Goal: Task Accomplishment & Management: Use online tool/utility

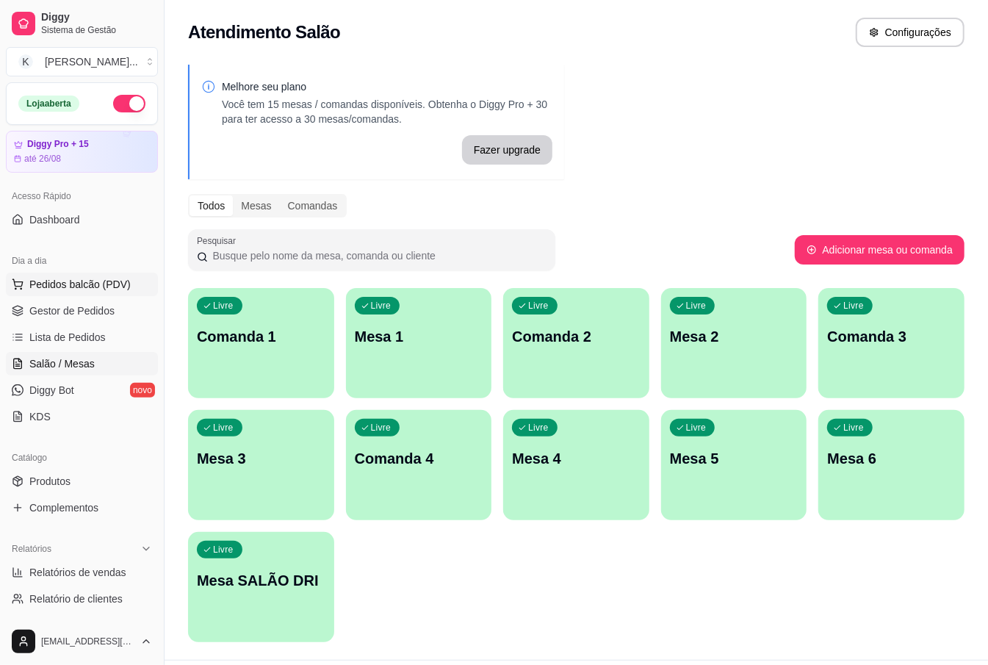
click at [69, 291] on span "Pedidos balcão (PDV)" at bounding box center [79, 284] width 101 height 15
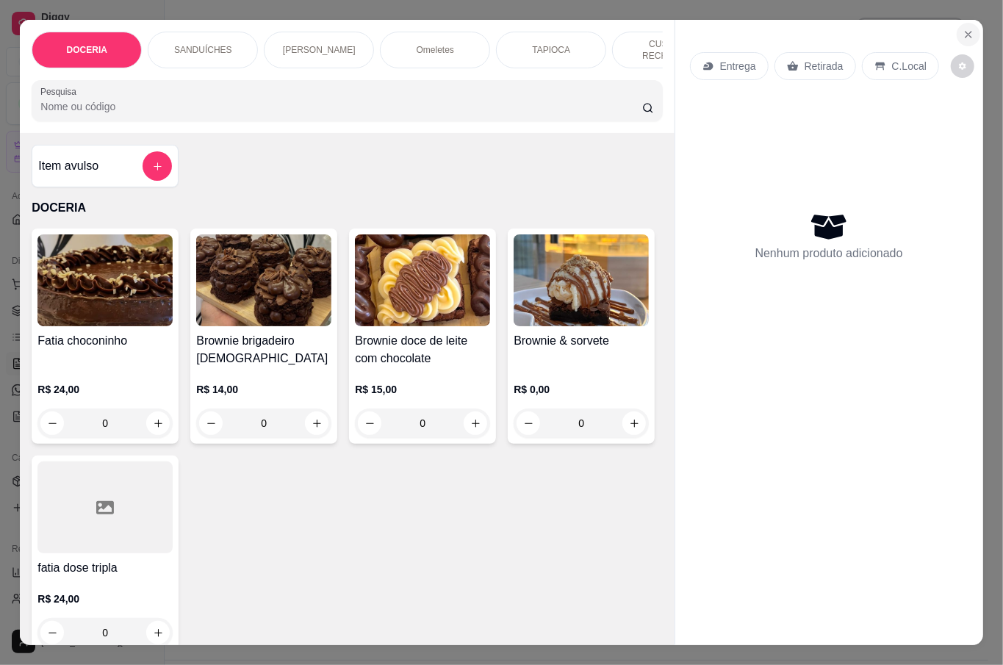
click at [962, 29] on icon "Close" at bounding box center [968, 35] width 12 height 12
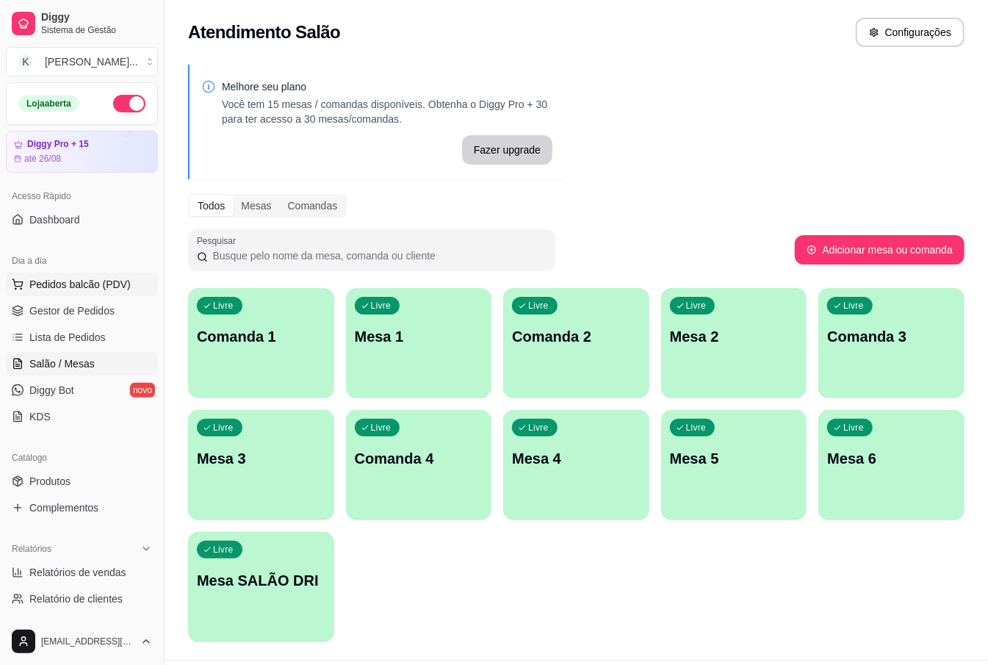
click at [98, 291] on span "Pedidos balcão (PDV)" at bounding box center [79, 284] width 101 height 15
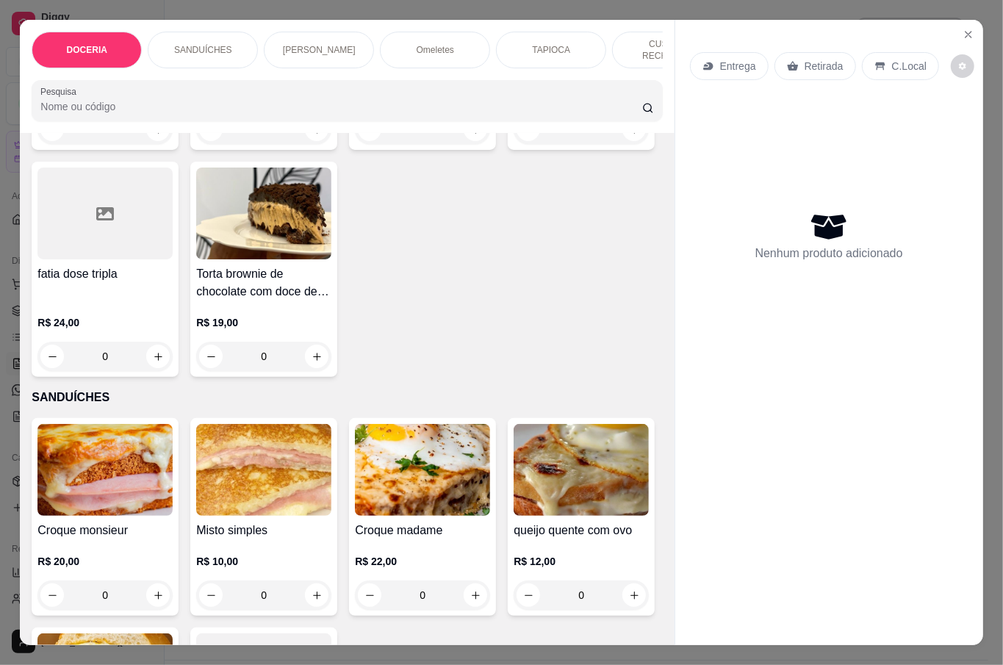
scroll to position [195, 0]
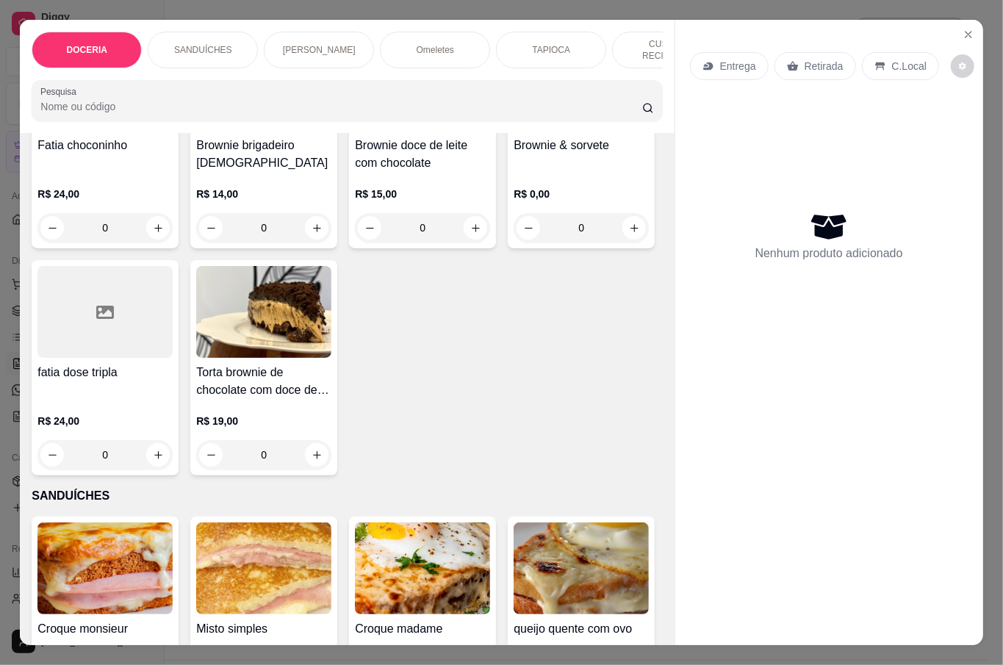
click at [513, 462] on div "[PERSON_NAME] R$ 24,00 0 Brownie brigadeiro belga R$ 14,00 0 Brownie doce de le…" at bounding box center [347, 254] width 630 height 442
click at [322, 450] on icon "increase-product-quantity" at bounding box center [316, 455] width 11 height 11
type input "1"
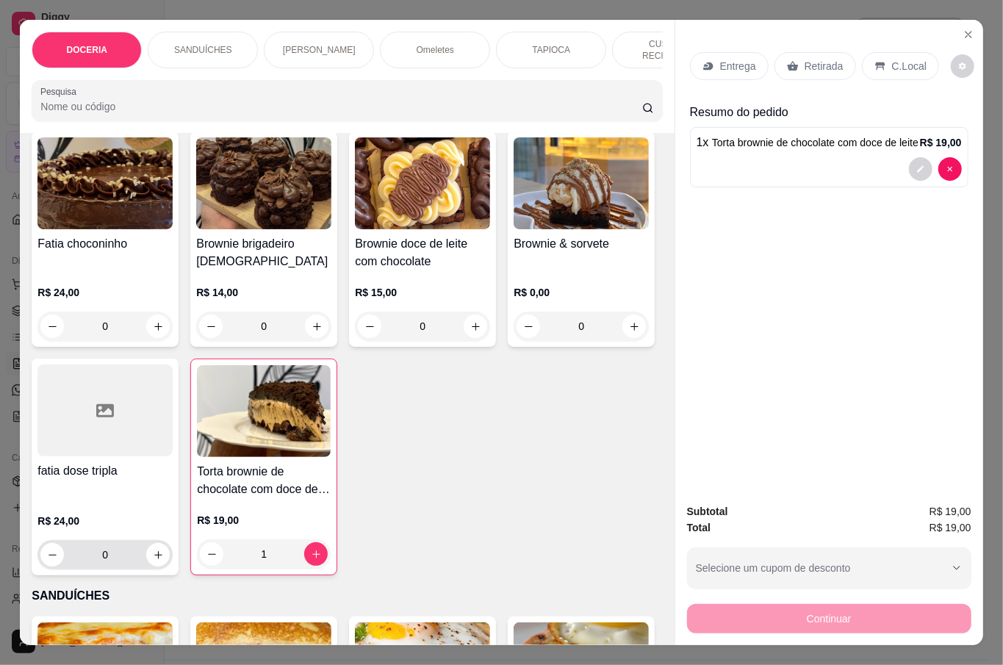
scroll to position [98, 0]
click at [164, 549] on icon "increase-product-quantity" at bounding box center [158, 554] width 11 height 11
type input "1"
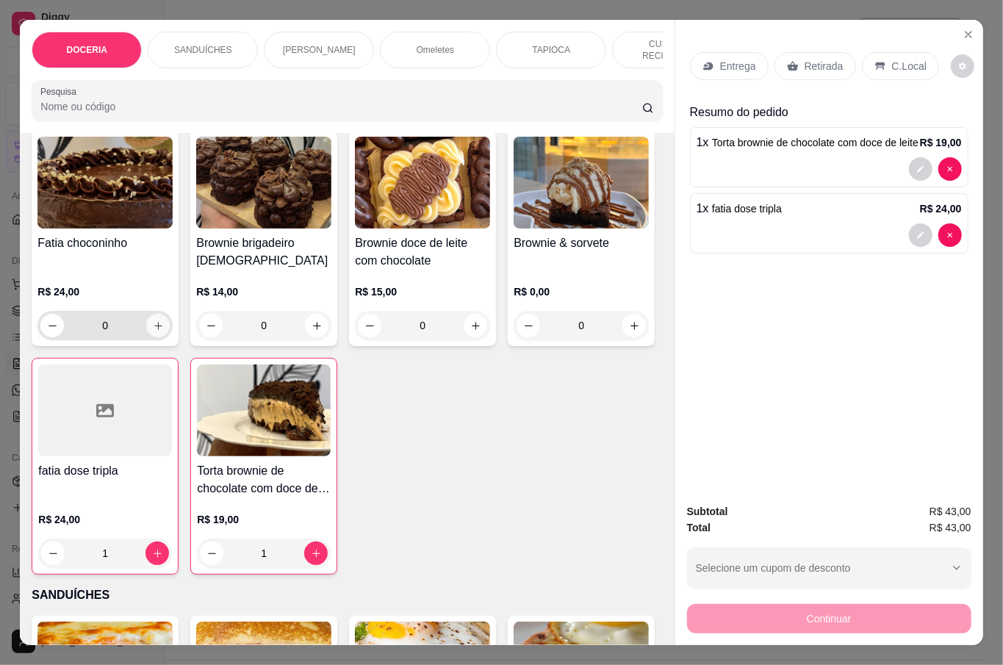
click at [148, 314] on button "increase-product-quantity" at bounding box center [158, 326] width 24 height 24
type input "1"
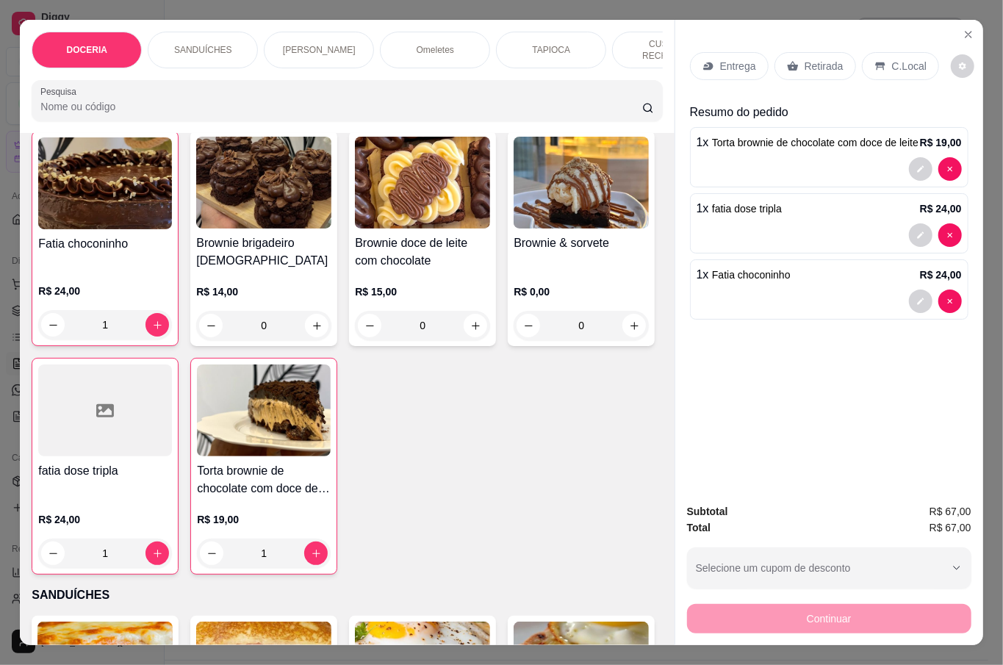
scroll to position [98, 0]
click at [820, 65] on p "Retirada" at bounding box center [823, 66] width 39 height 15
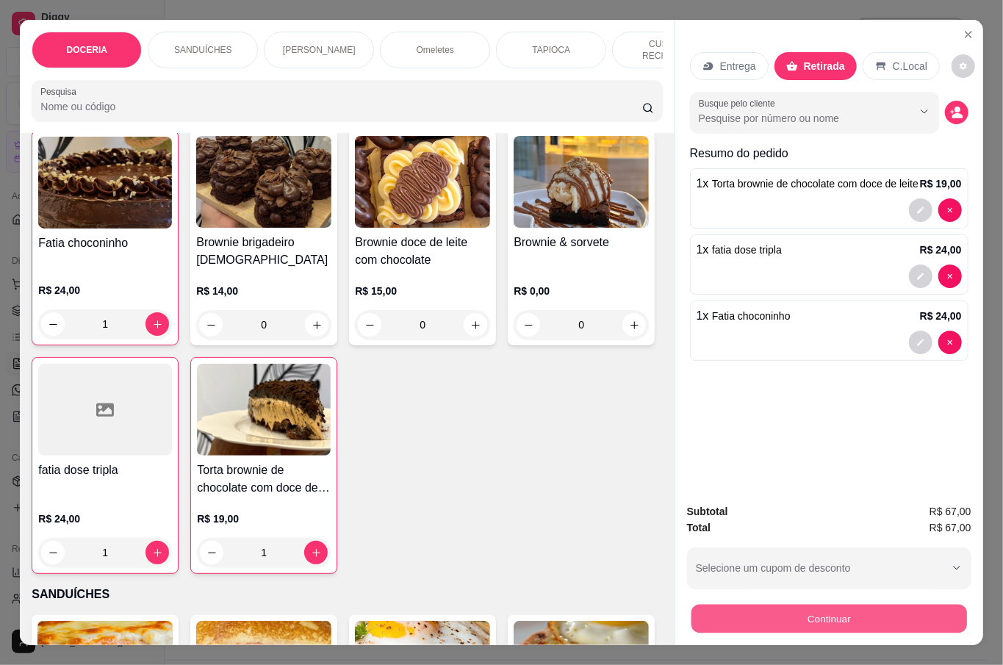
click at [894, 615] on button "Continuar" at bounding box center [827, 618] width 275 height 29
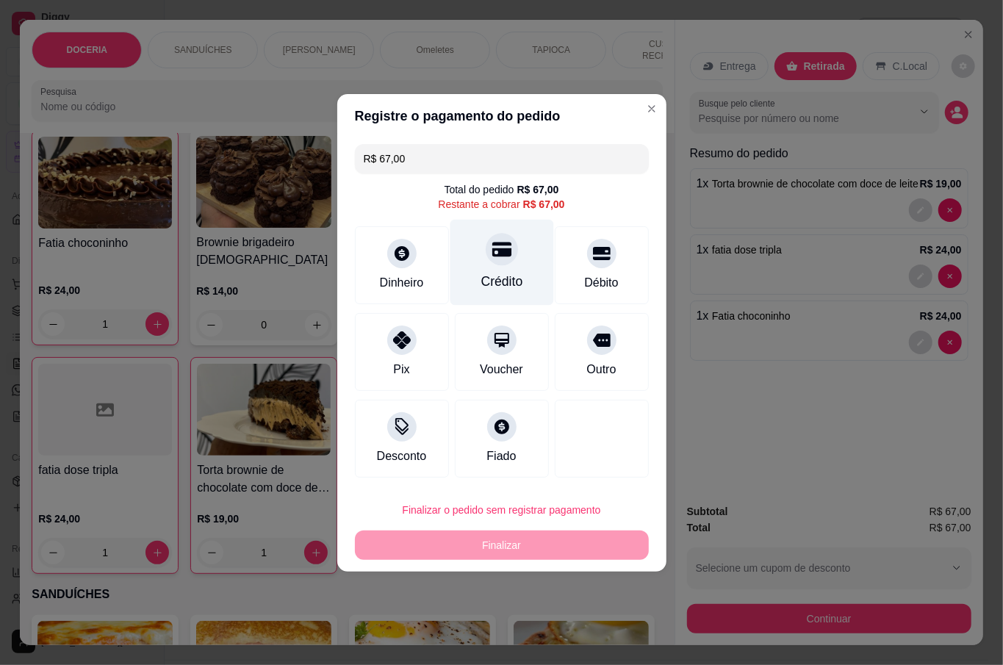
click at [521, 268] on div "Crédito" at bounding box center [502, 262] width 104 height 86
type input "R$ 0,00"
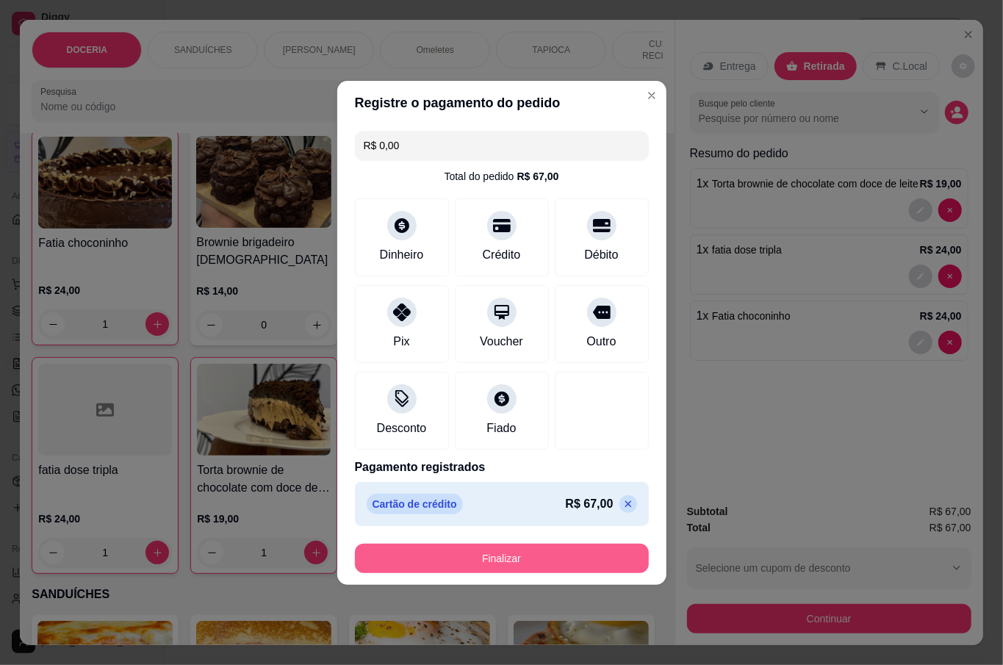
click at [544, 552] on button "Finalizar" at bounding box center [502, 558] width 294 height 29
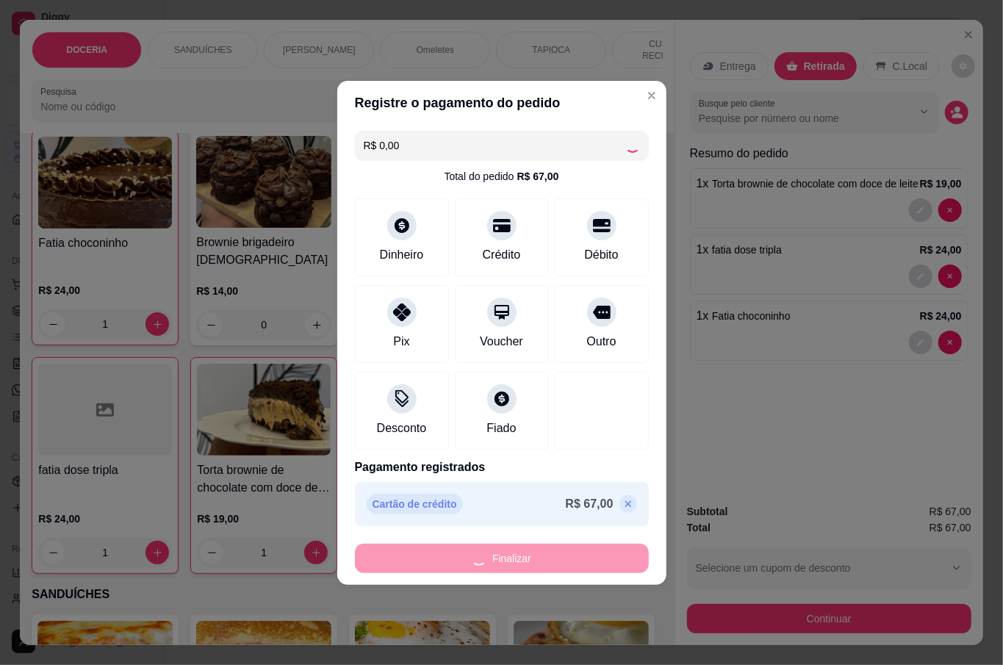
type input "0"
type input "-R$ 67,00"
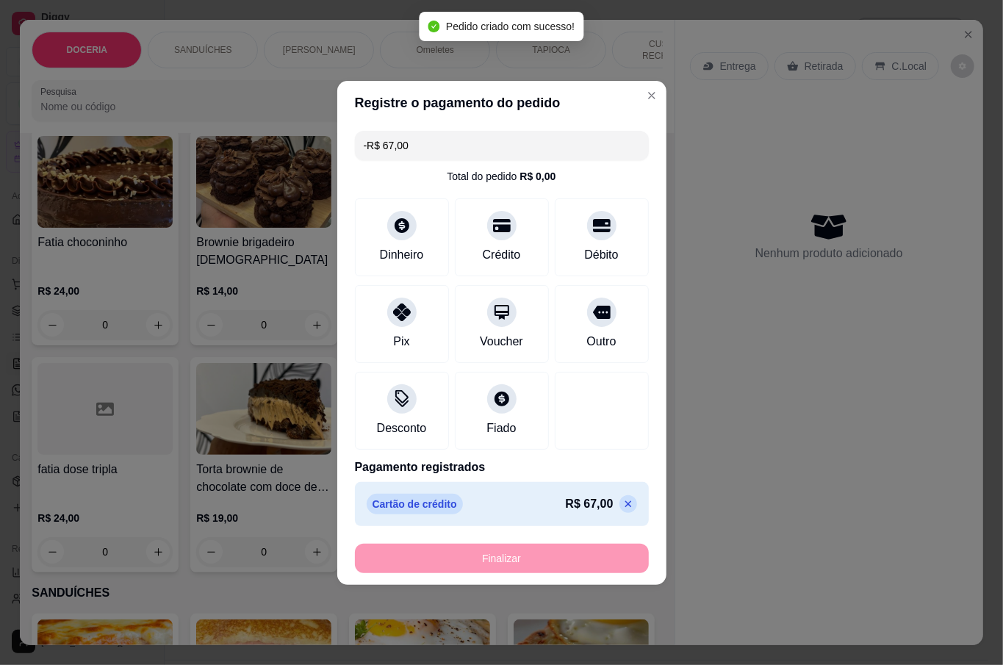
scroll to position [98, 0]
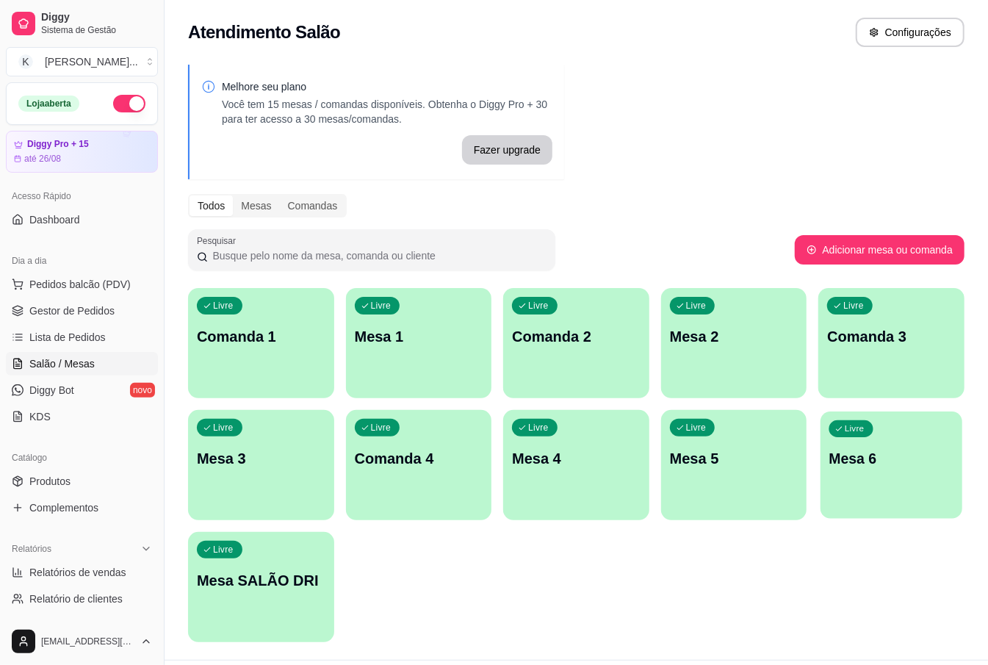
click at [824, 489] on div "Livre Mesa 6" at bounding box center [891, 456] width 142 height 90
click at [783, 359] on div "Livre Mesa 2" at bounding box center [734, 334] width 146 height 93
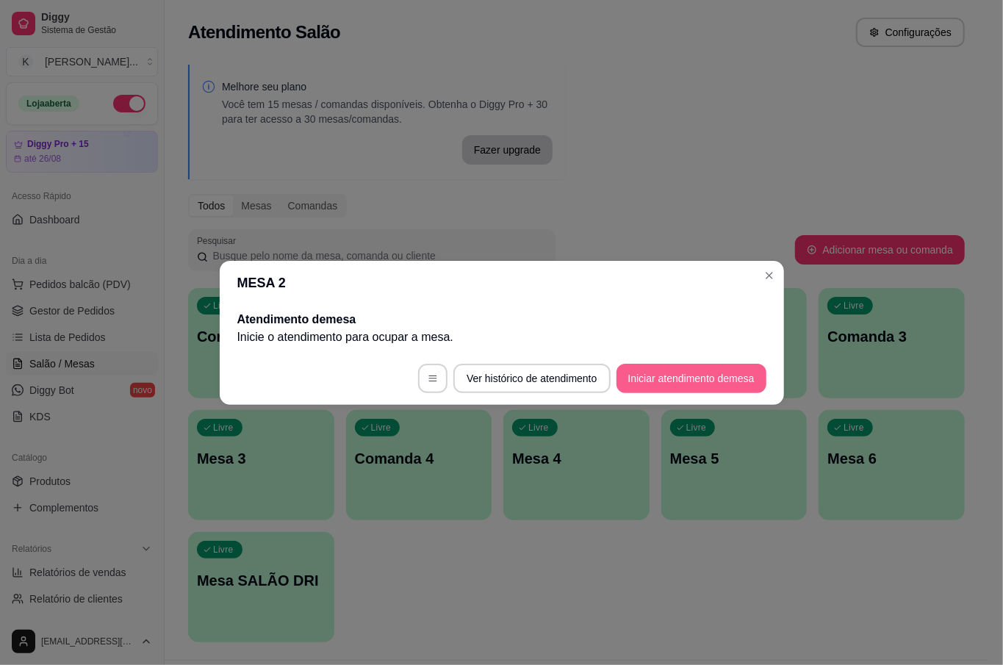
click at [723, 371] on button "Iniciar atendimento de mesa" at bounding box center [691, 378] width 150 height 29
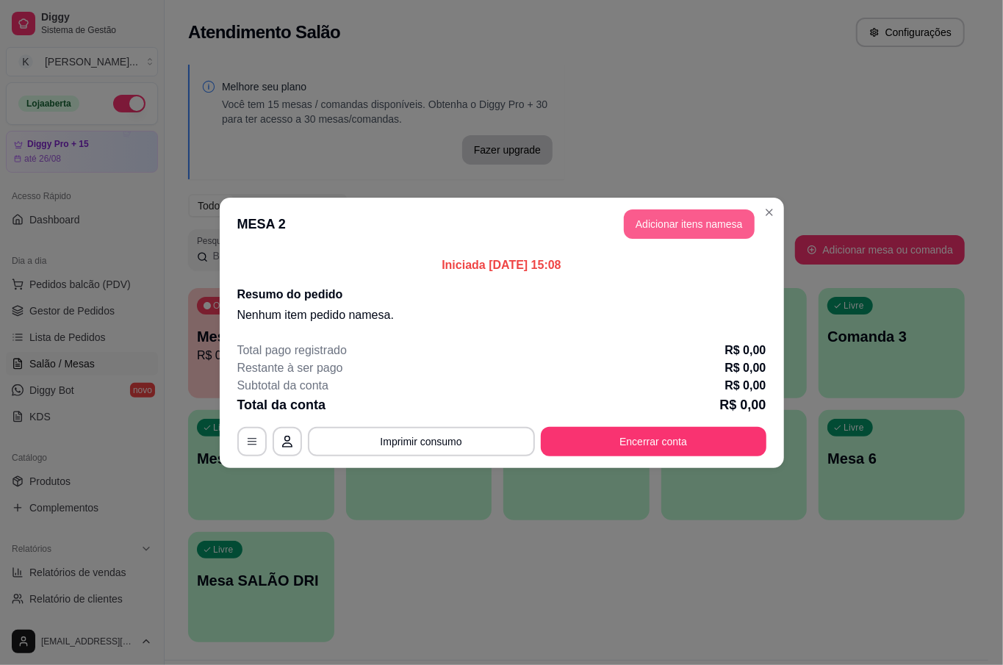
click at [720, 217] on button "Adicionar itens na mesa" at bounding box center [689, 223] width 131 height 29
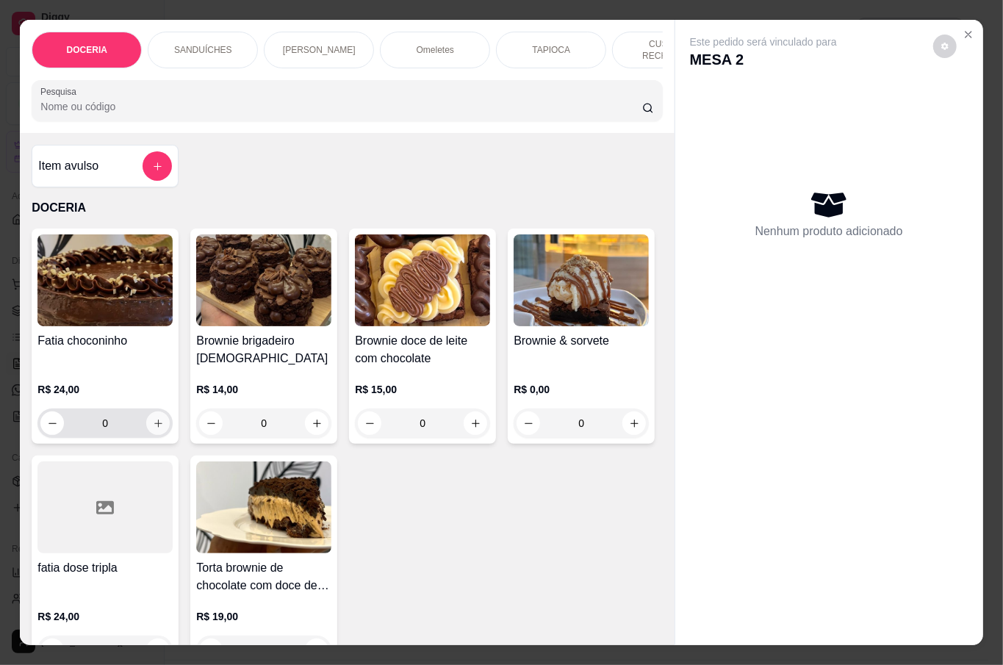
click at [156, 418] on icon "increase-product-quantity" at bounding box center [158, 423] width 11 height 11
type input "1"
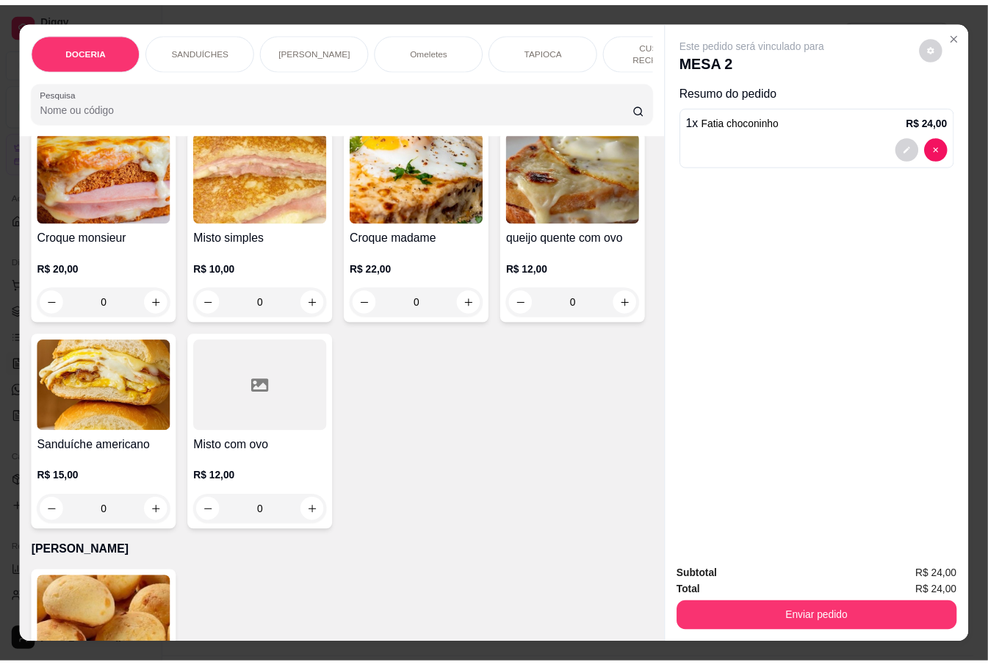
scroll to position [685, 0]
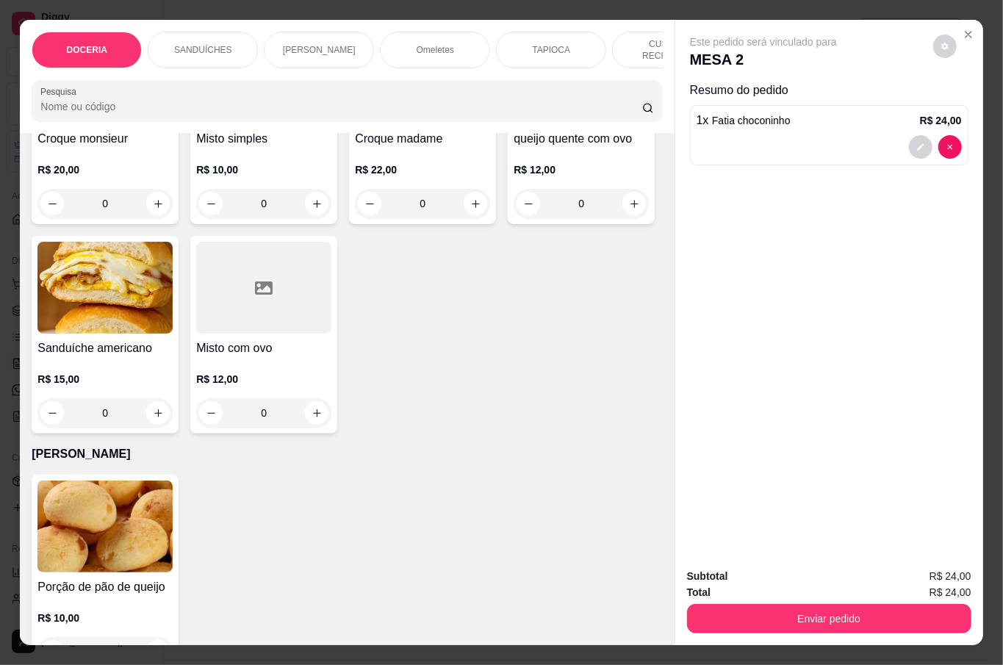
click at [337, 427] on div "Misto com ovo R$ 12,00 0" at bounding box center [263, 335] width 147 height 198
click at [841, 605] on button "Enviar pedido" at bounding box center [829, 618] width 284 height 29
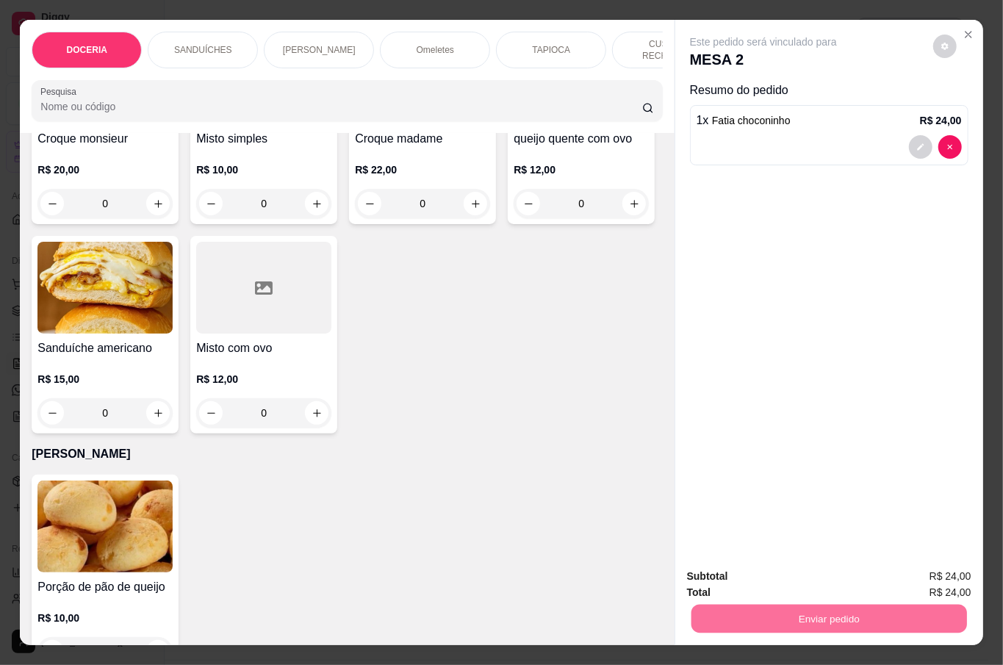
click at [799, 570] on button "Não registrar e enviar pedido" at bounding box center [778, 574] width 148 height 27
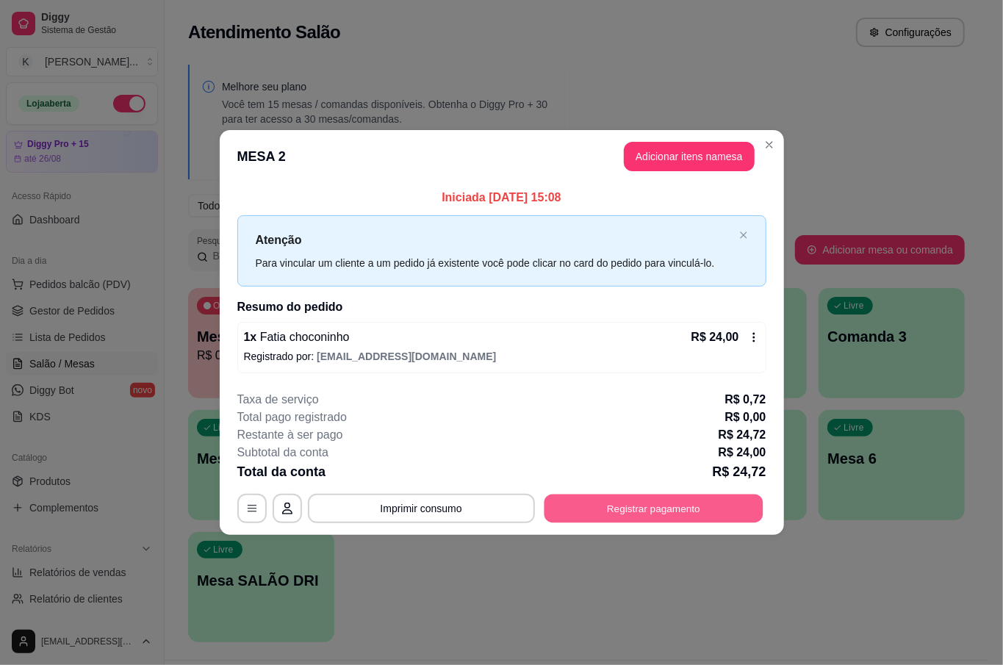
click at [629, 504] on button "Registrar pagamento" at bounding box center [653, 508] width 219 height 29
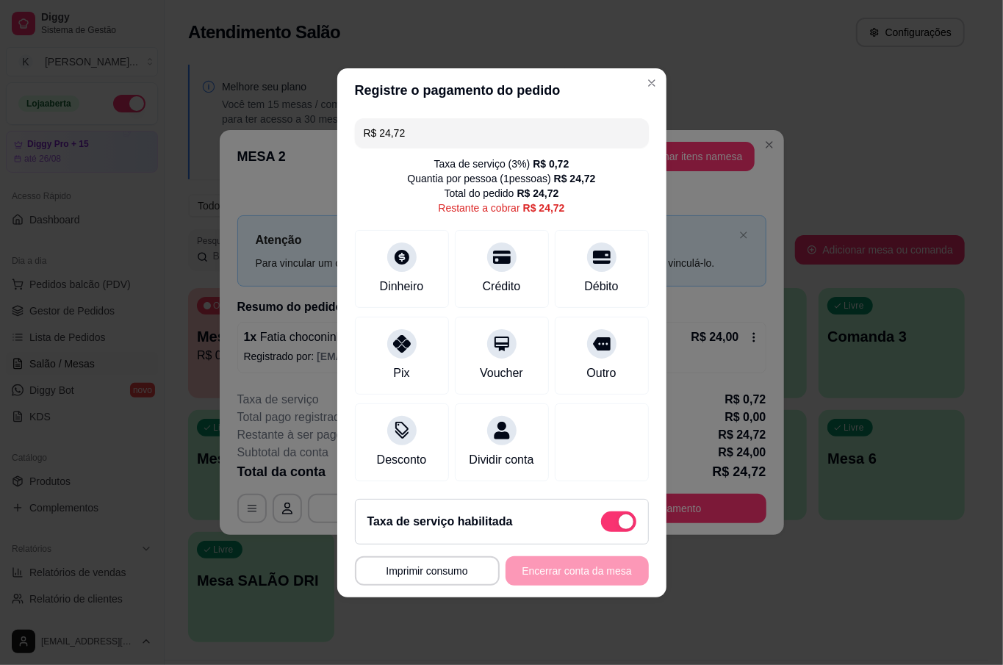
click at [618, 529] on span at bounding box center [625, 521] width 15 height 15
click at [603, 532] on input "checkbox" at bounding box center [605, 529] width 10 height 10
checkbox input "true"
type input "R$ 24,00"
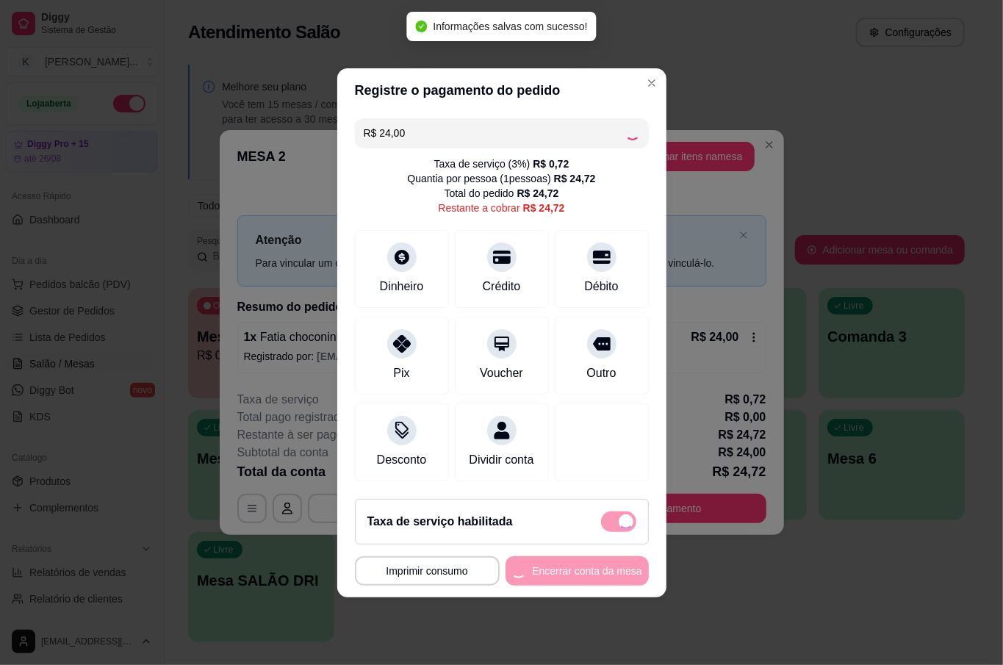
checkbox input "false"
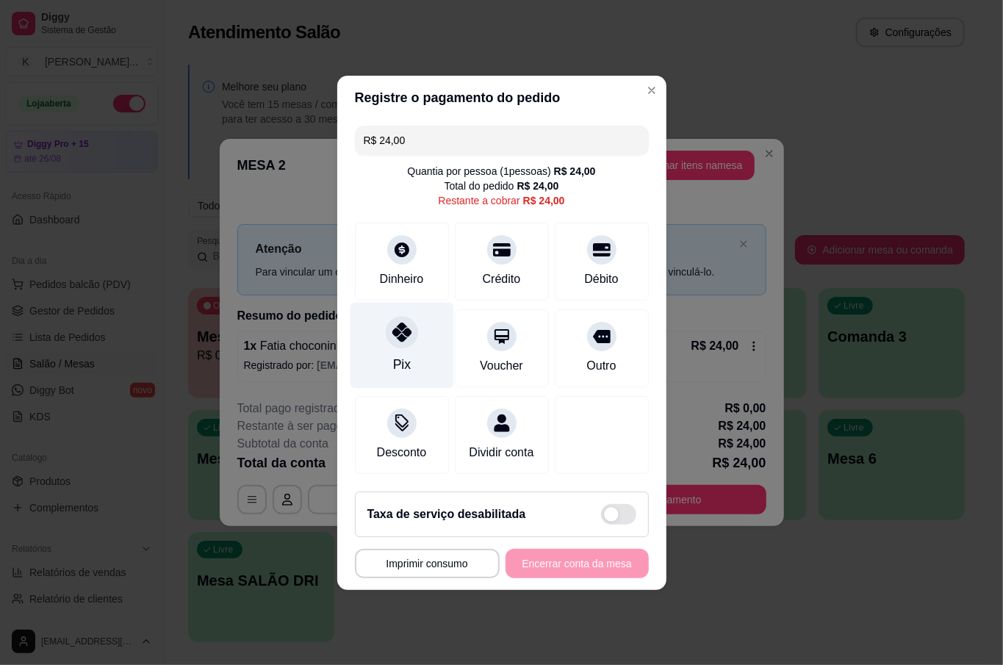
click at [424, 347] on div "Pix" at bounding box center [402, 345] width 104 height 86
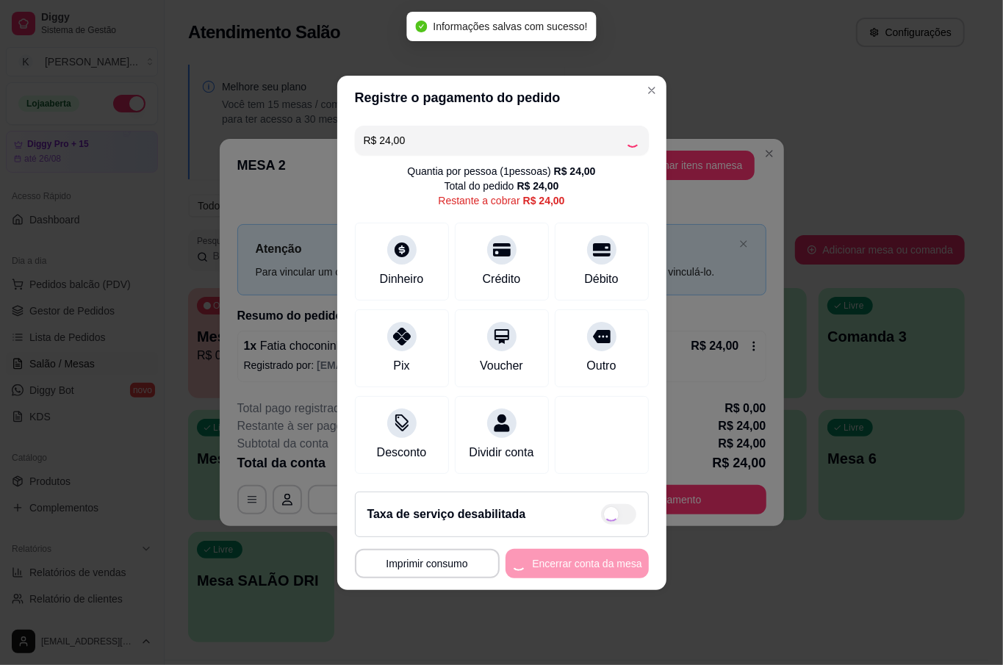
type input "R$ 0,00"
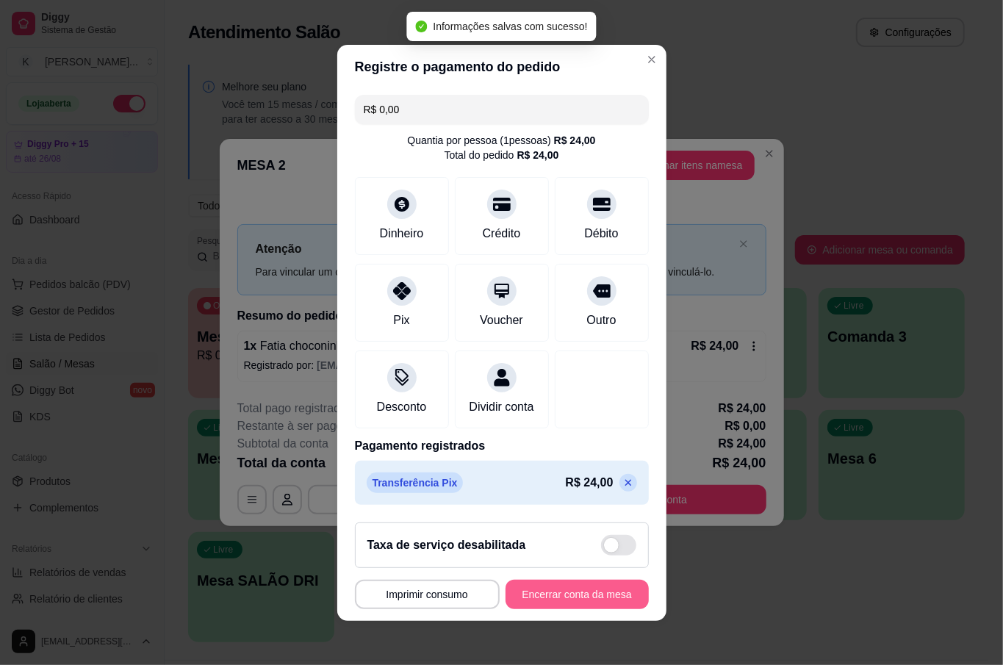
click at [521, 609] on button "Encerrar conta da mesa" at bounding box center [576, 594] width 143 height 29
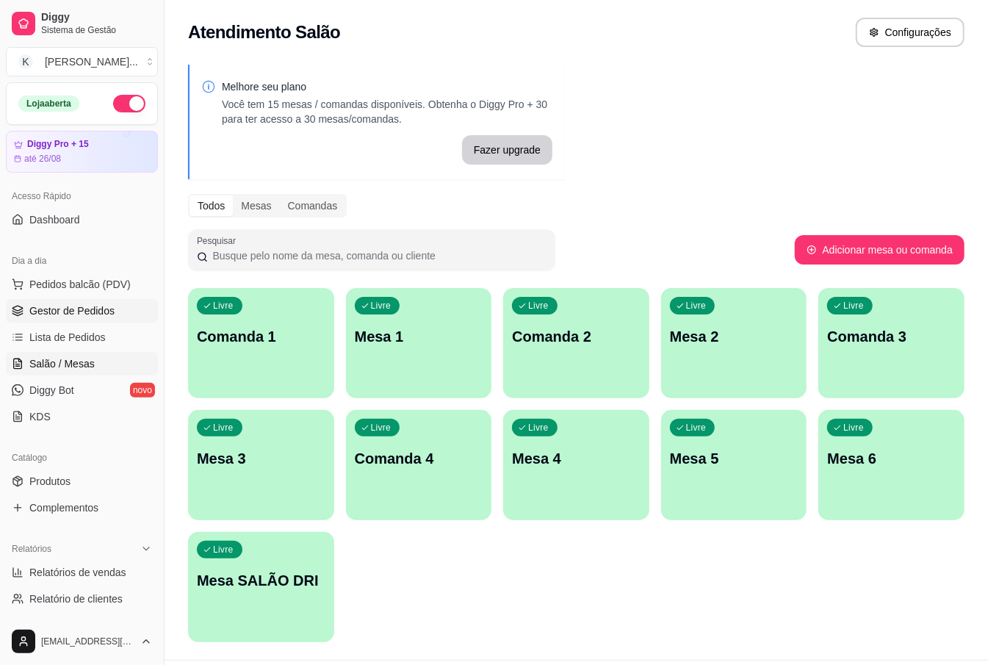
click at [106, 307] on span "Gestor de Pedidos" at bounding box center [71, 310] width 85 height 15
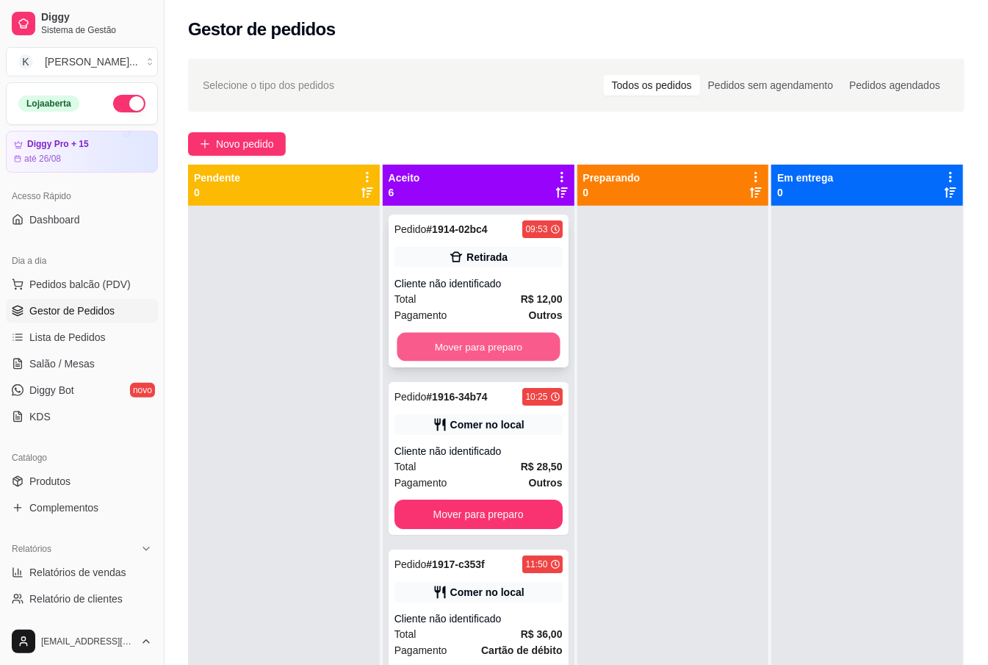
click at [519, 353] on button "Mover para preparo" at bounding box center [478, 347] width 163 height 29
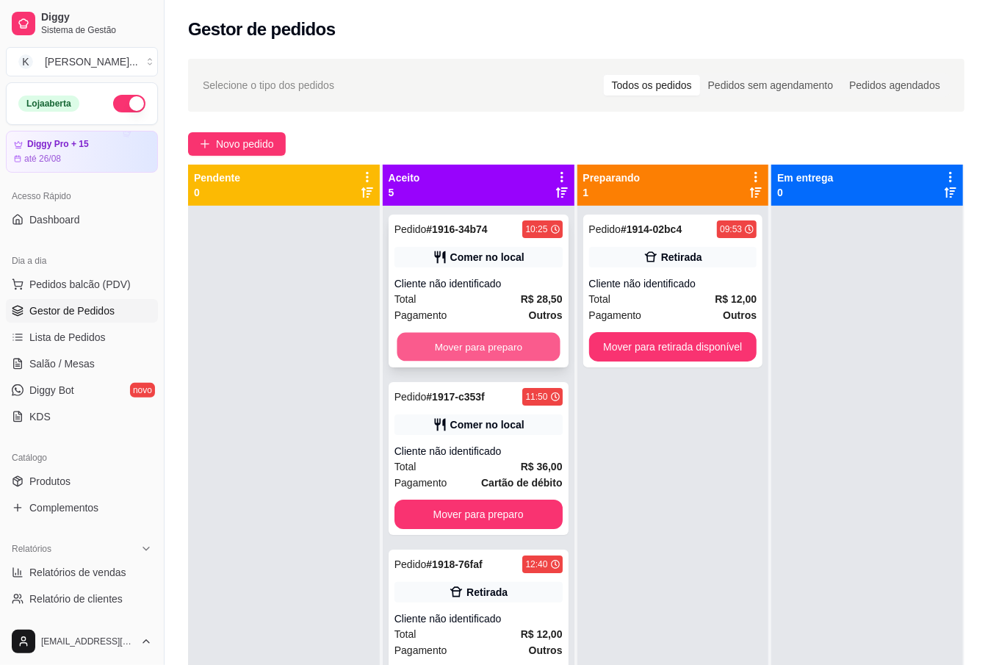
click at [516, 345] on button "Mover para preparo" at bounding box center [478, 347] width 163 height 29
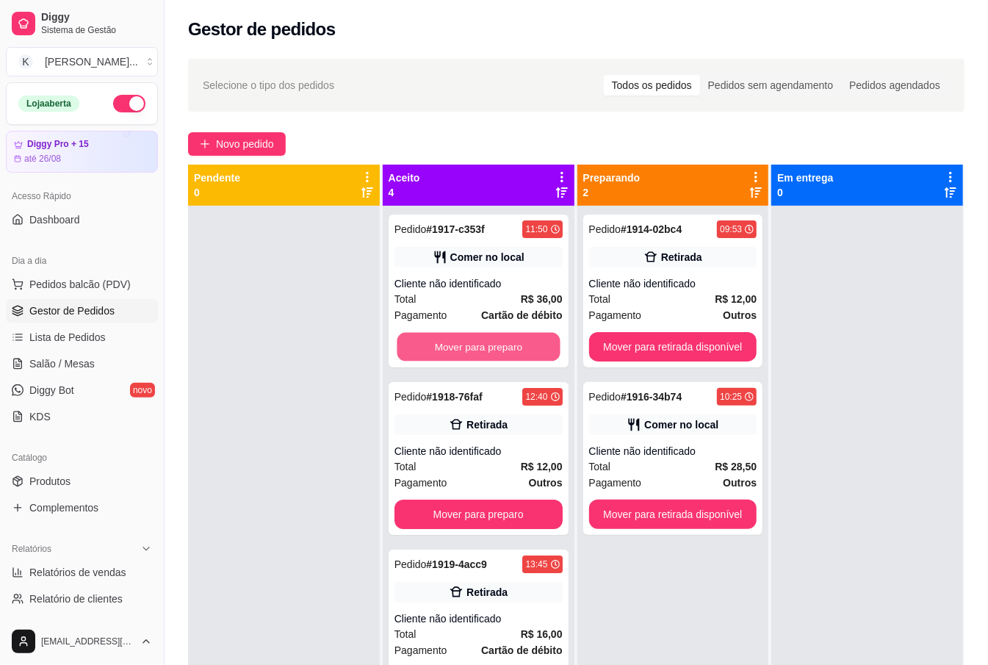
click at [518, 342] on button "Mover para preparo" at bounding box center [478, 347] width 163 height 29
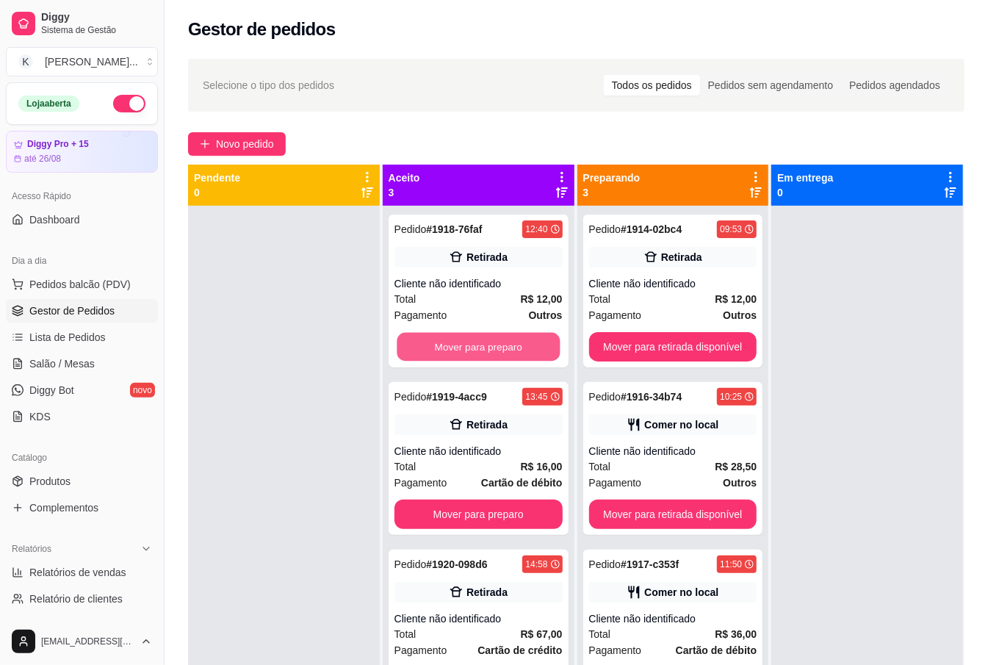
click at [518, 342] on button "Mover para preparo" at bounding box center [478, 347] width 163 height 29
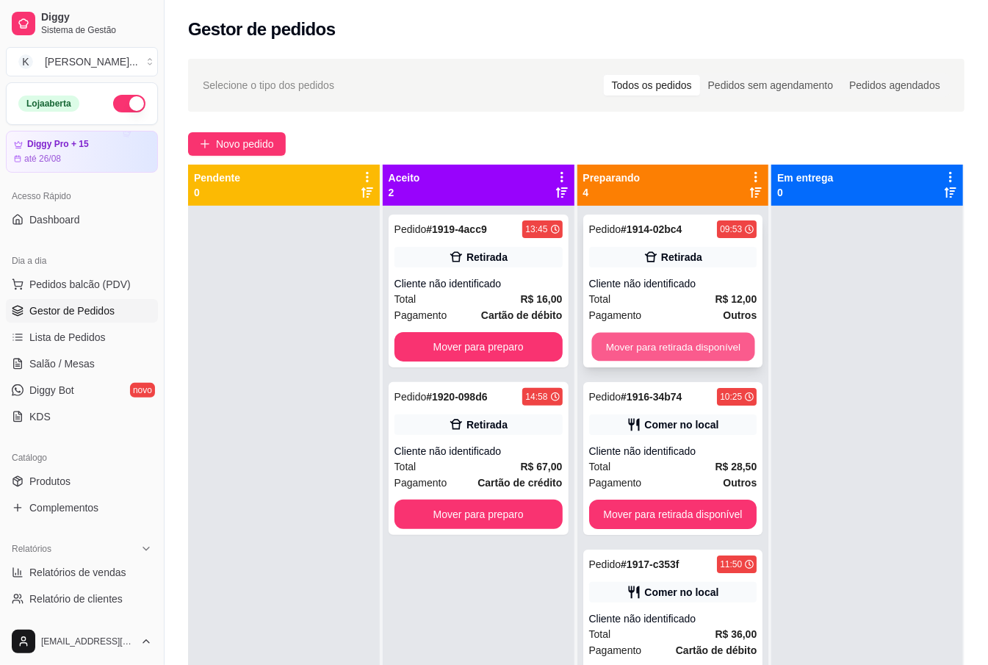
click at [593, 350] on button "Mover para retirada disponível" at bounding box center [672, 347] width 163 height 29
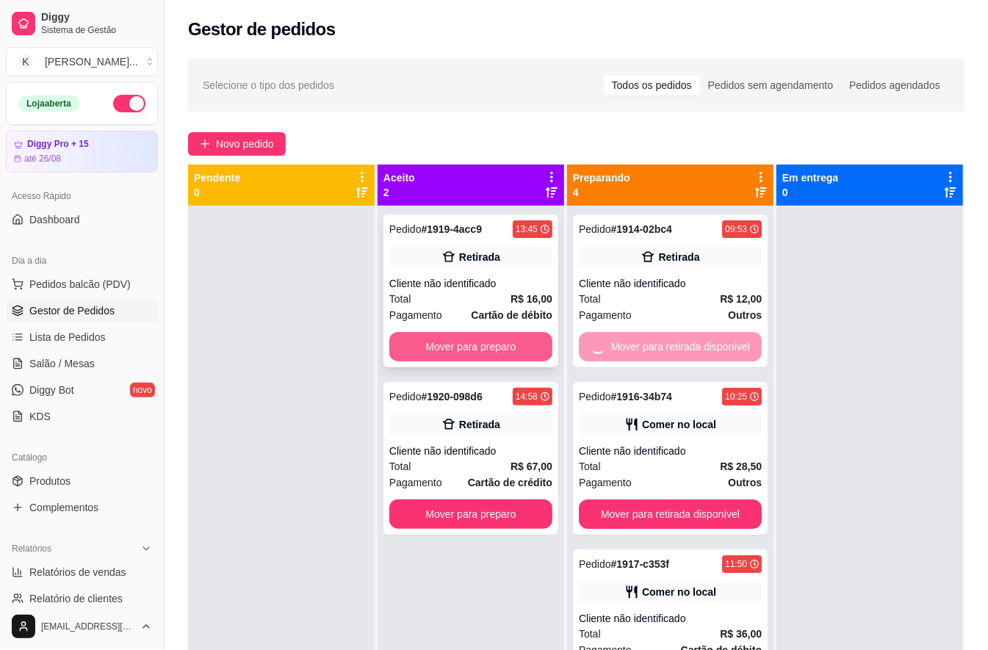
click at [529, 350] on button "Mover para preparo" at bounding box center [470, 346] width 163 height 29
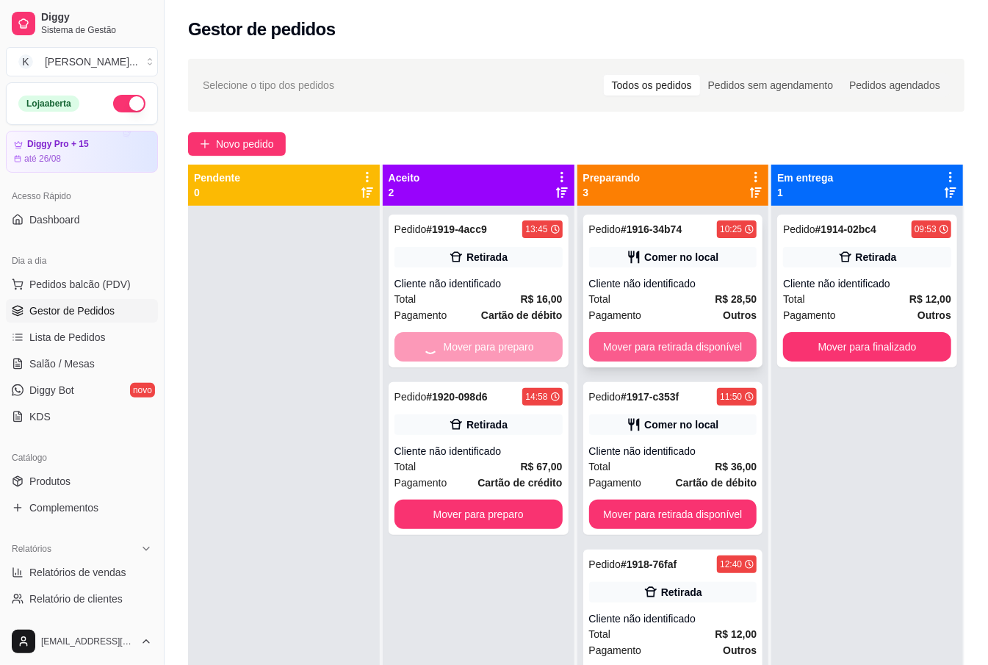
click at [632, 348] on button "Mover para retirada disponível" at bounding box center [673, 346] width 168 height 29
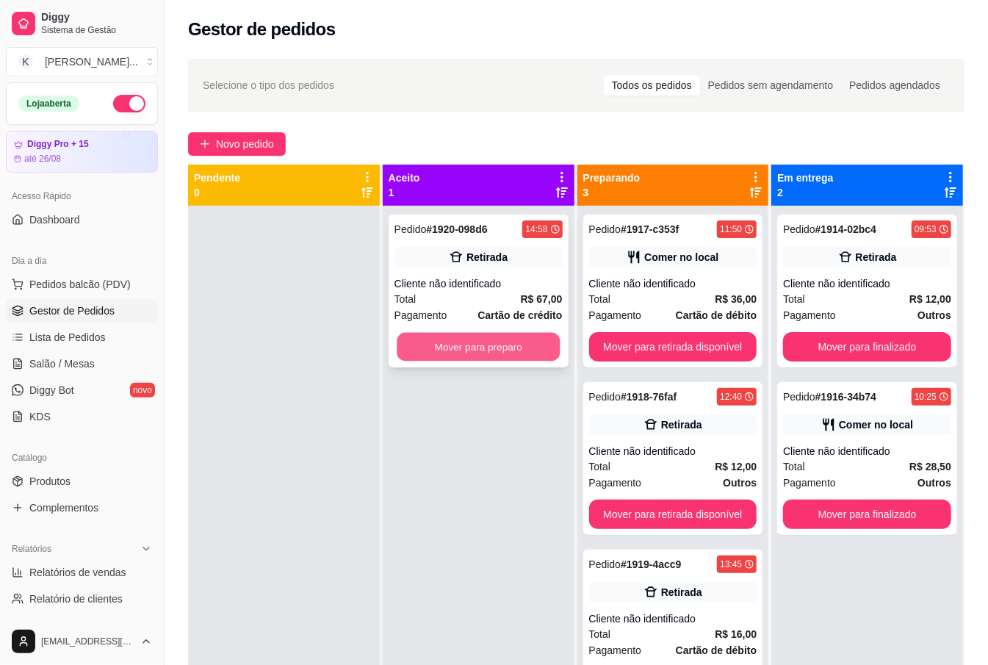
click at [552, 345] on button "Mover para preparo" at bounding box center [478, 347] width 163 height 29
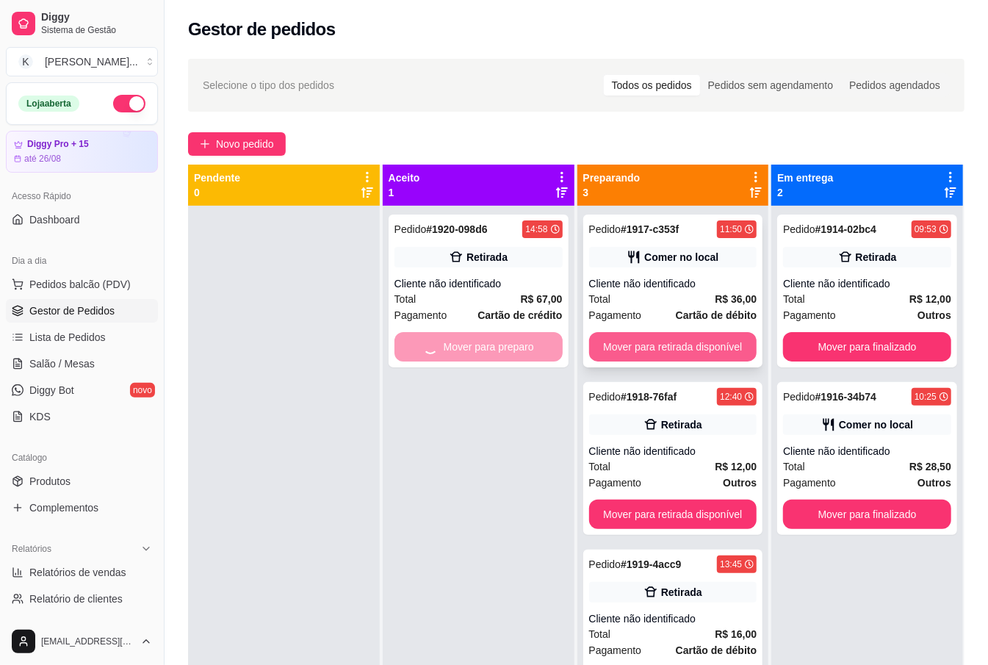
click at [636, 345] on button "Mover para retirada disponível" at bounding box center [673, 346] width 168 height 29
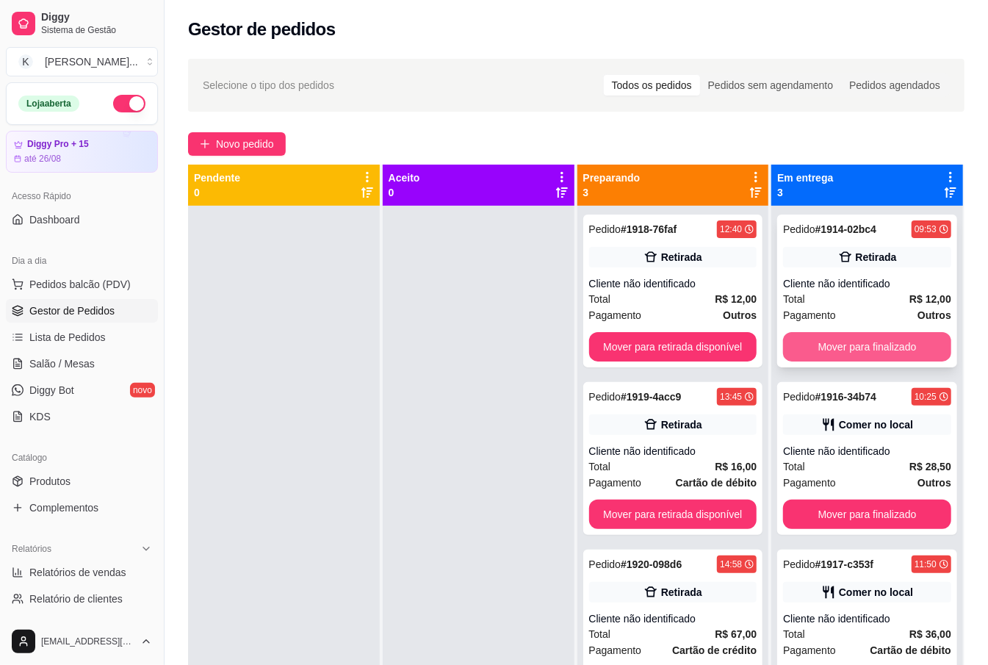
click at [817, 338] on button "Mover para finalizado" at bounding box center [867, 346] width 168 height 29
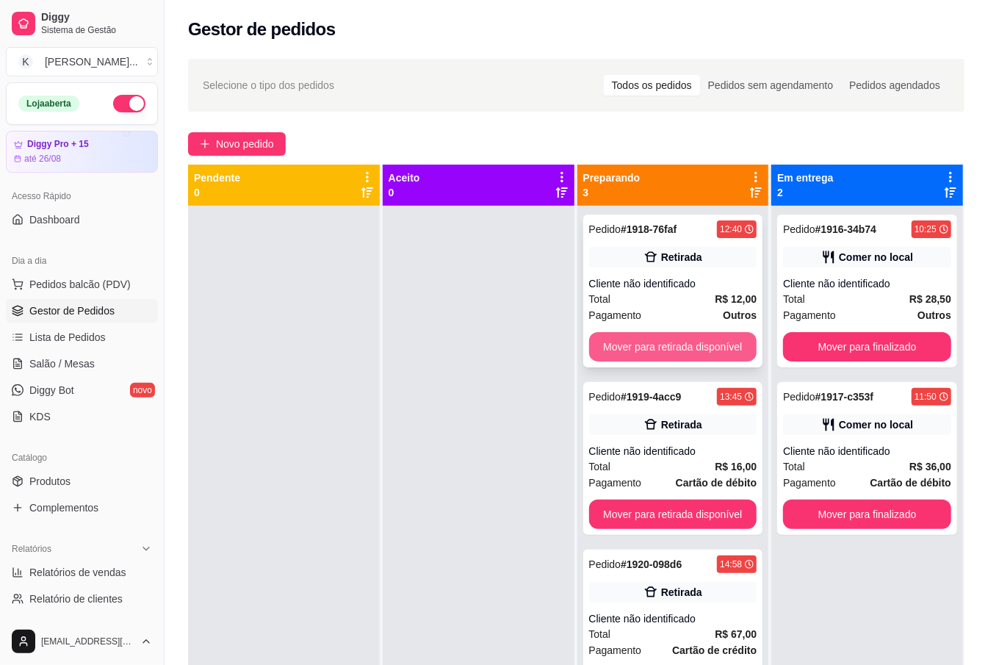
click at [692, 347] on button "Mover para retirada disponível" at bounding box center [673, 346] width 168 height 29
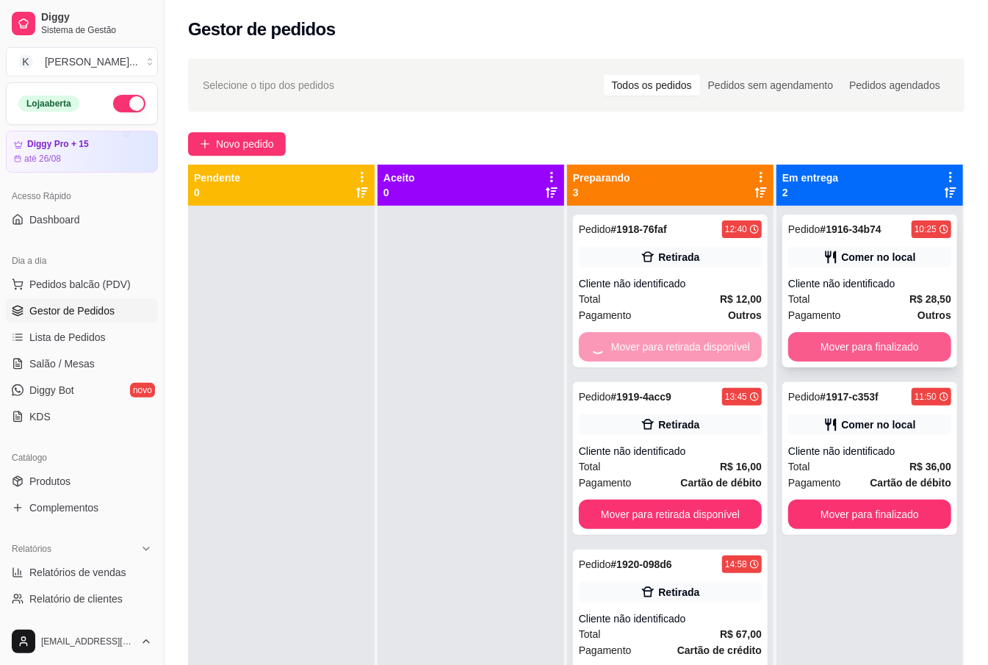
click at [798, 347] on button "Mover para finalizado" at bounding box center [869, 346] width 163 height 29
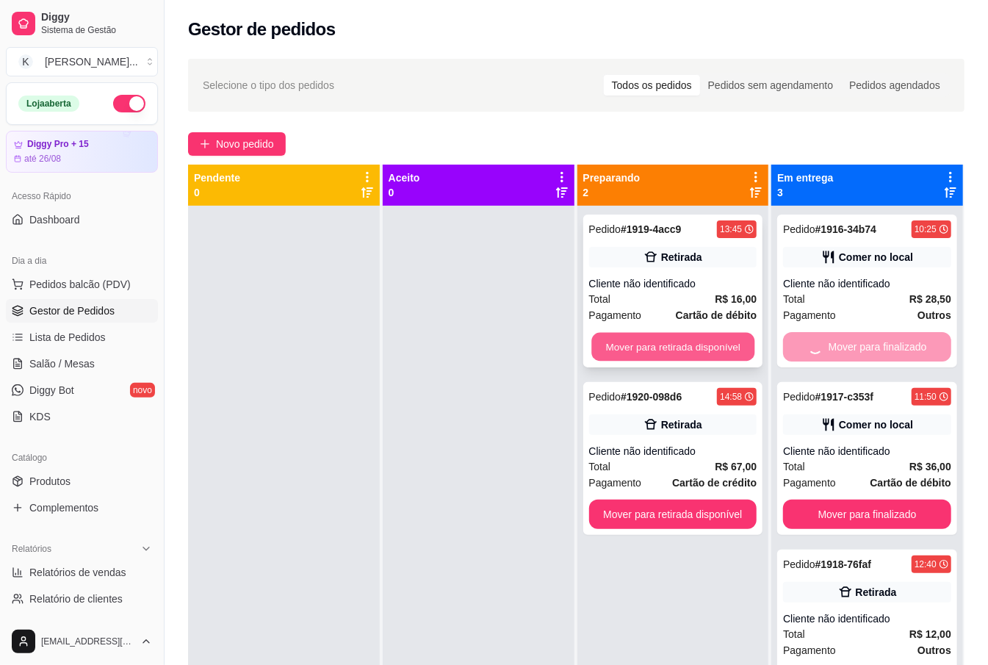
click at [709, 345] on button "Mover para retirada disponível" at bounding box center [672, 347] width 163 height 29
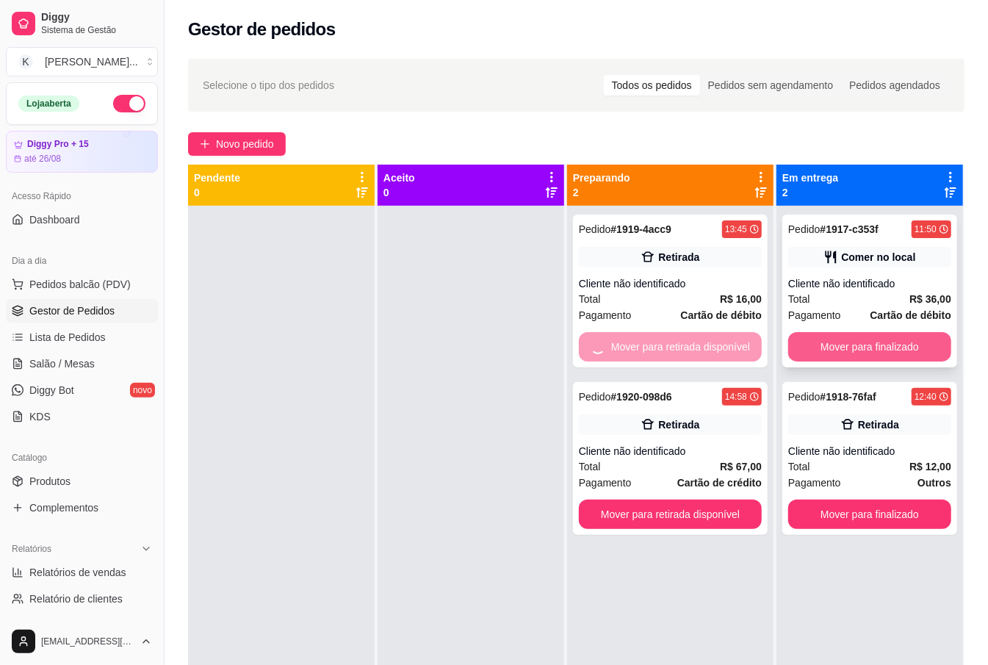
click at [836, 347] on button "Mover para finalizado" at bounding box center [869, 346] width 163 height 29
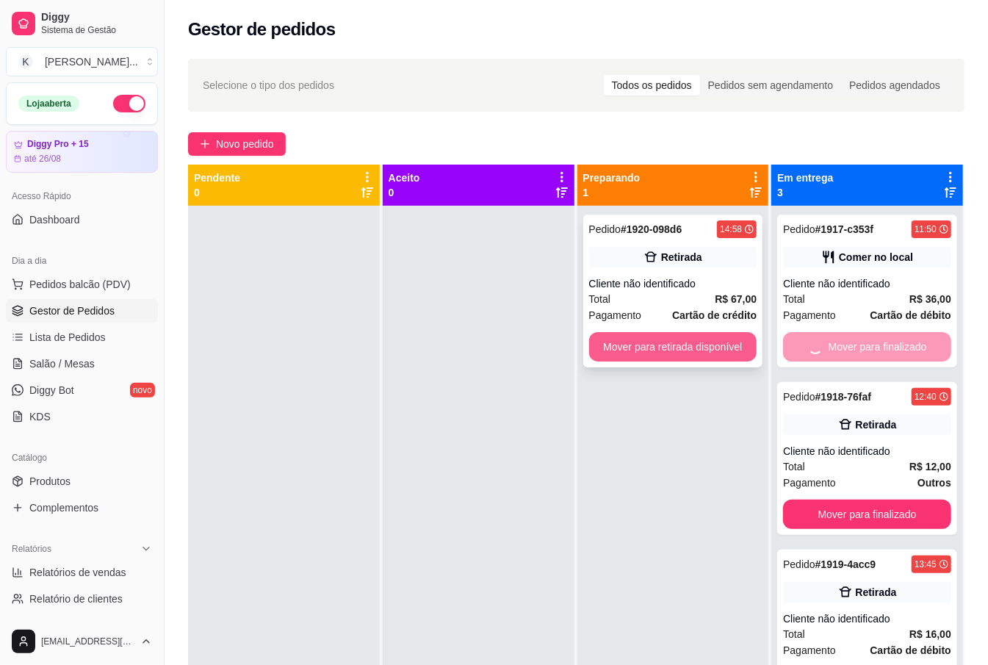
click at [718, 347] on button "Mover para retirada disponível" at bounding box center [673, 346] width 168 height 29
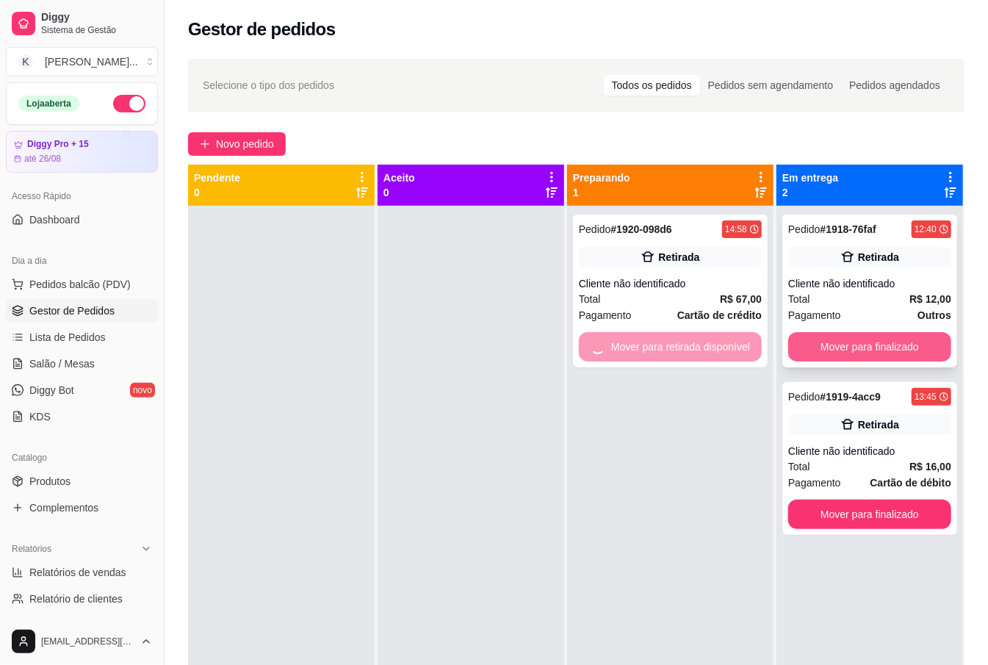
click at [827, 353] on button "Mover para finalizado" at bounding box center [869, 346] width 163 height 29
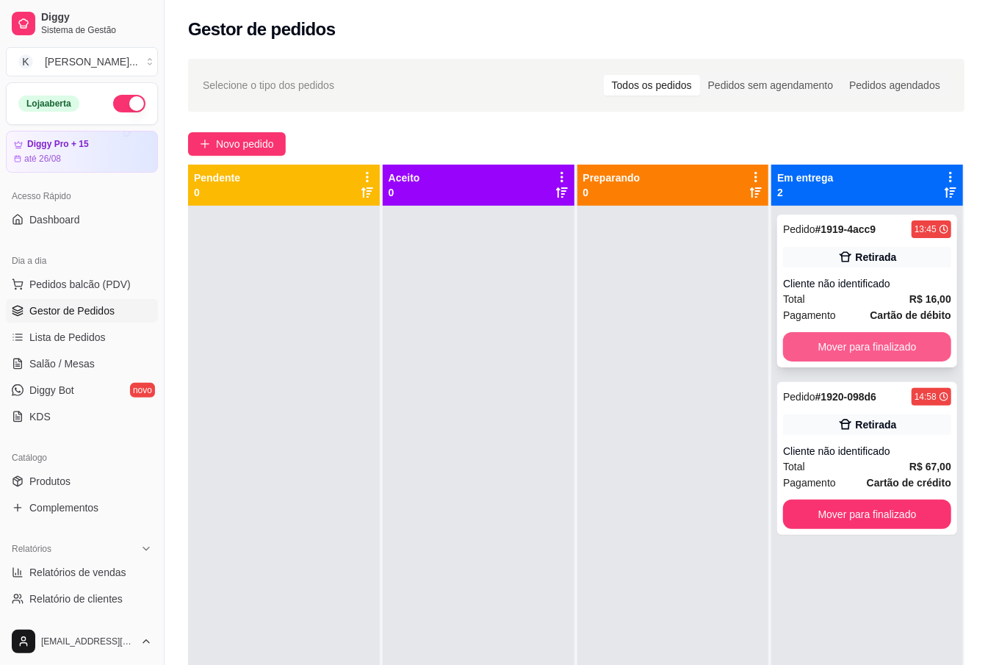
click at [847, 350] on button "Mover para finalizado" at bounding box center [867, 346] width 168 height 29
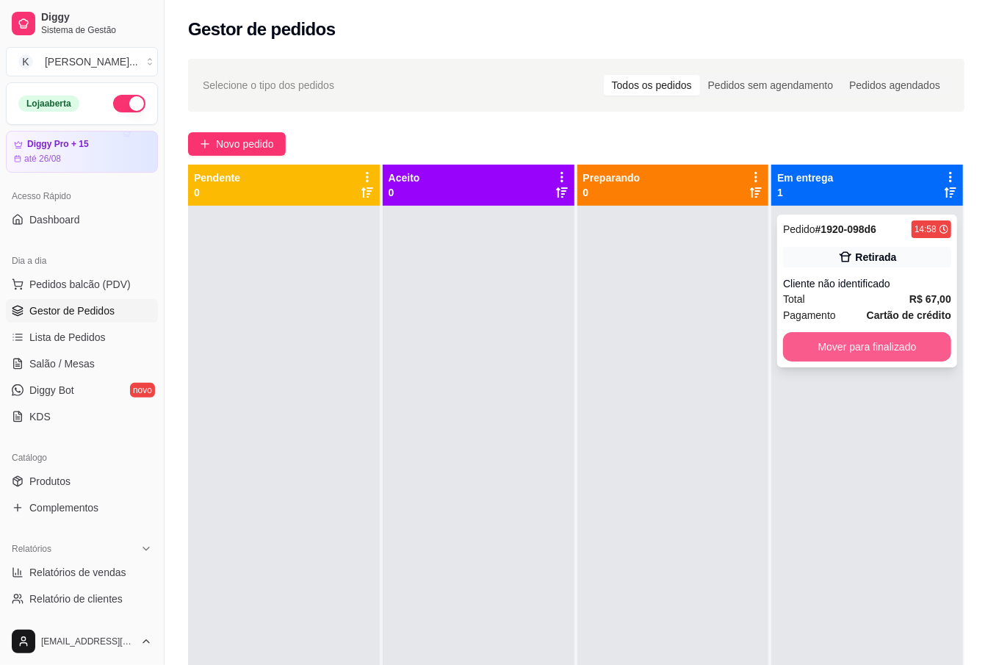
click at [882, 347] on button "Mover para finalizado" at bounding box center [867, 346] width 168 height 29
